Goal: Navigation & Orientation: Go to known website

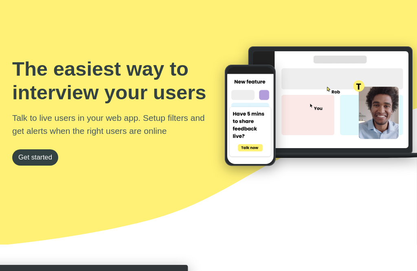
scroll to position [60, 0]
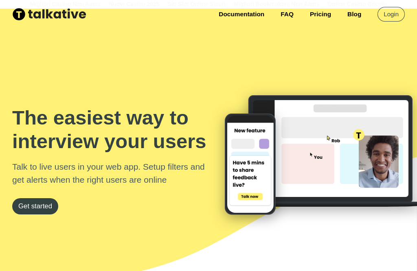
click at [39, 211] on link "Get started" at bounding box center [35, 206] width 46 height 16
click at [31, 199] on link "Get started" at bounding box center [35, 206] width 46 height 16
click at [44, 207] on link "Get started" at bounding box center [35, 206] width 46 height 16
